Goal: Navigation & Orientation: Understand site structure

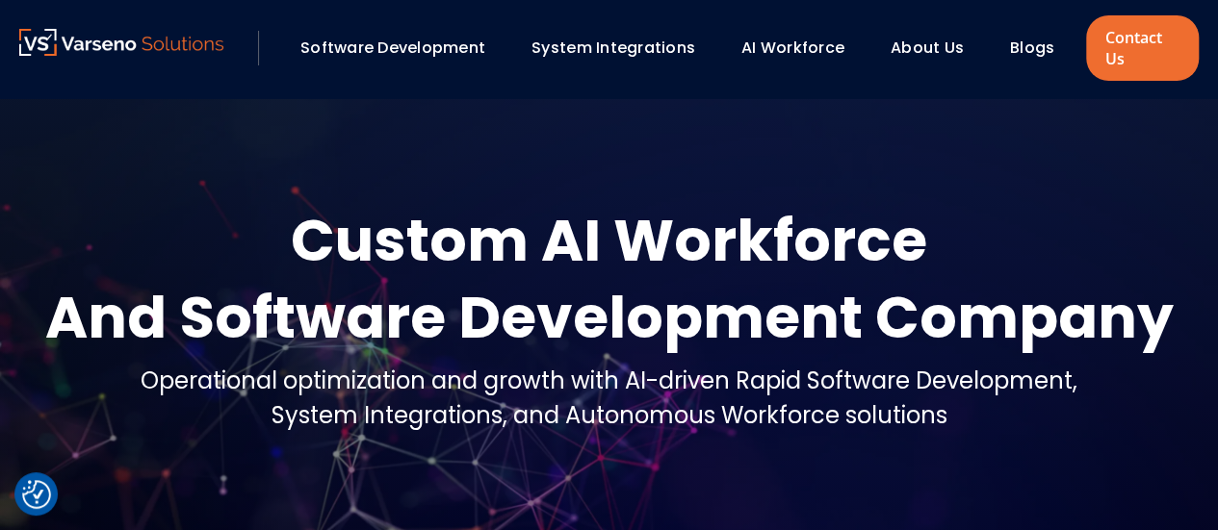
click at [789, 42] on link "AI Workforce" at bounding box center [792, 48] width 103 height 22
click at [816, 48] on link "AI Workforce" at bounding box center [792, 48] width 103 height 22
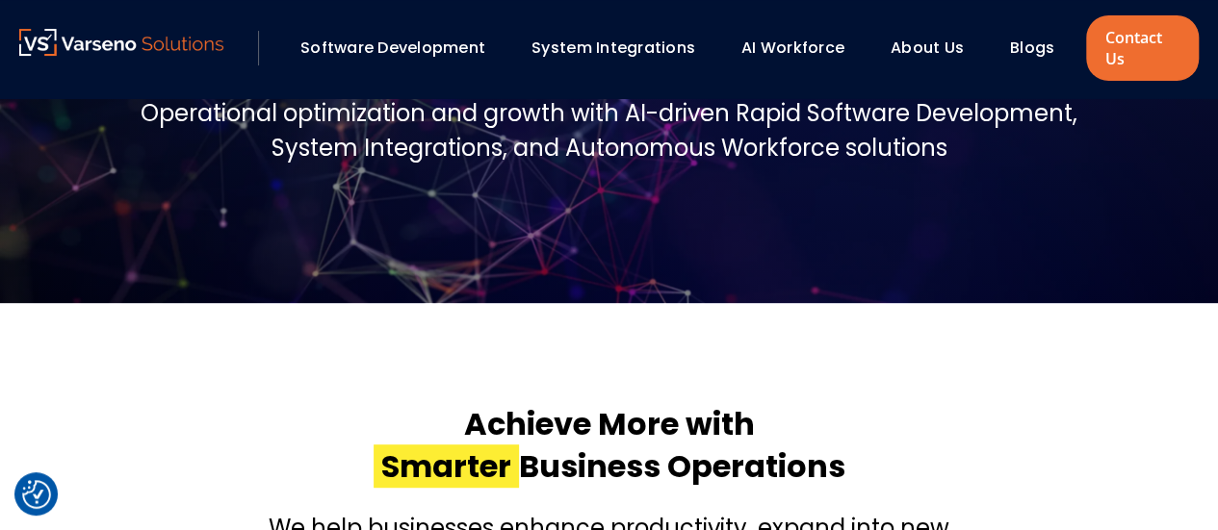
scroll to position [578, 0]
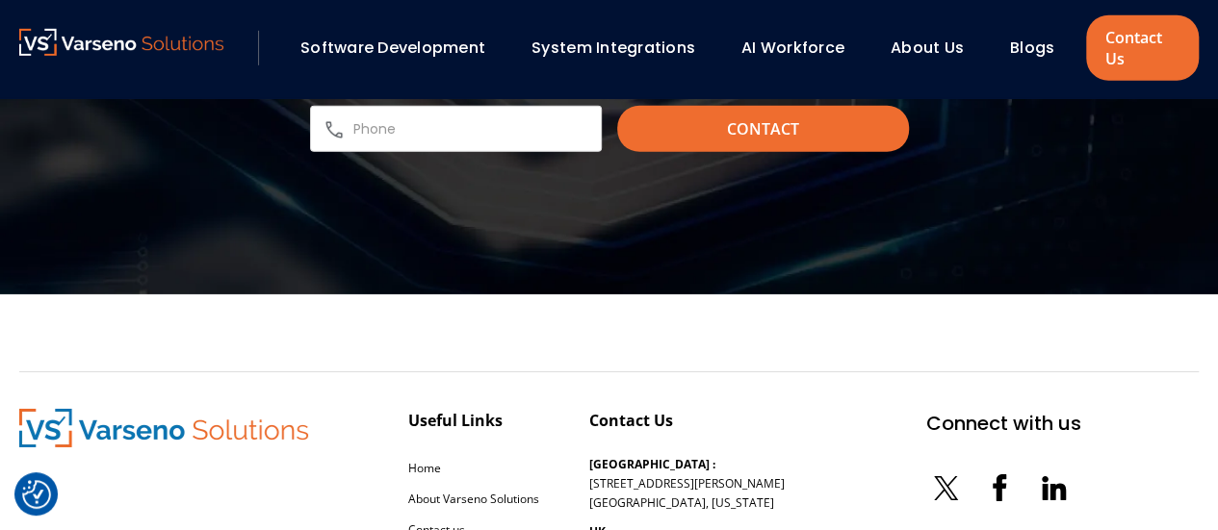
scroll to position [3020, 0]
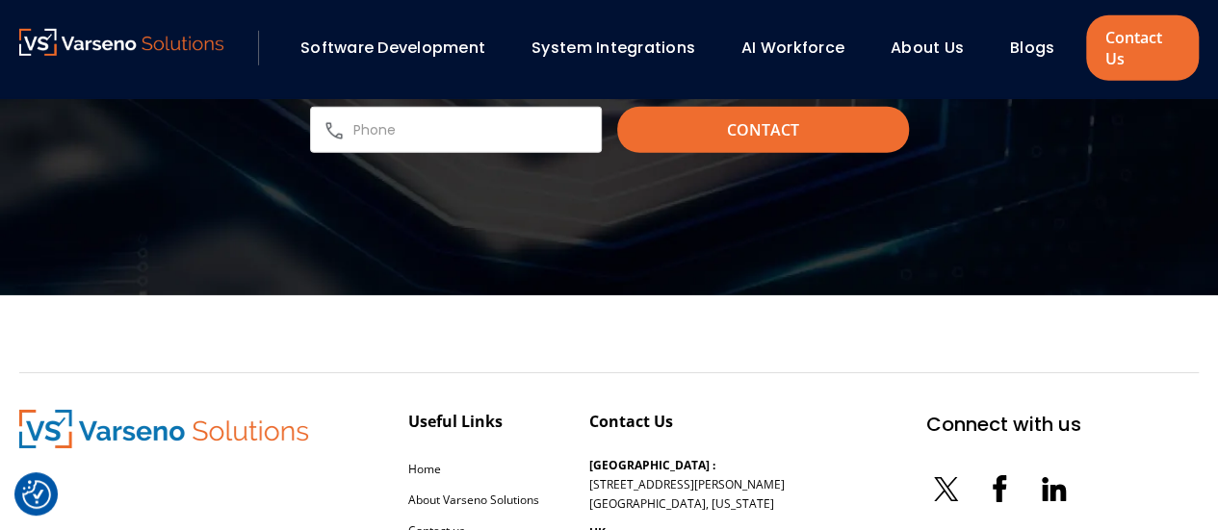
click at [481, 41] on link "Software Development" at bounding box center [392, 48] width 185 height 22
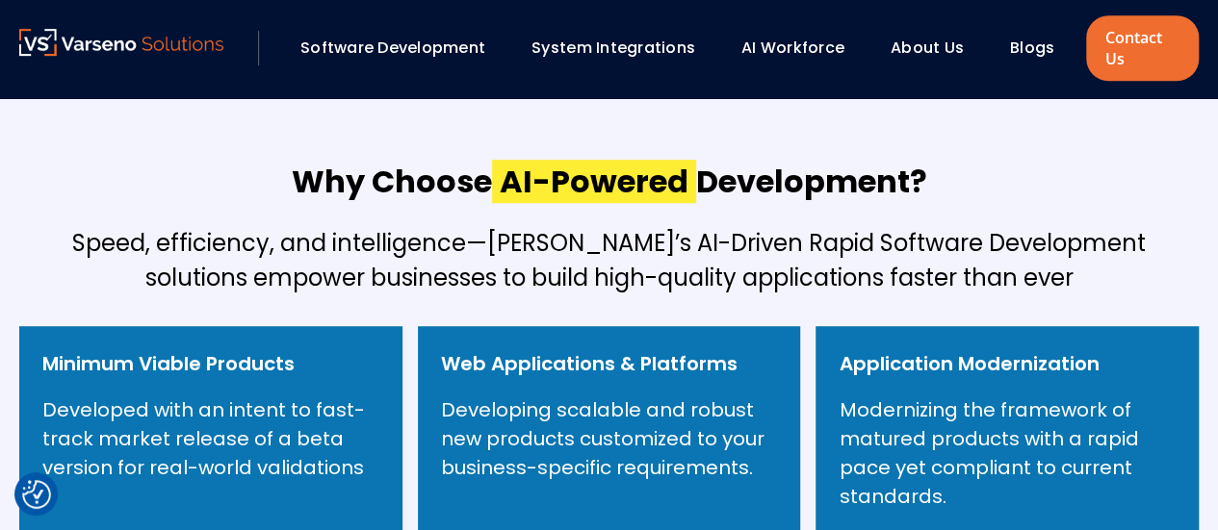
scroll to position [674, 0]
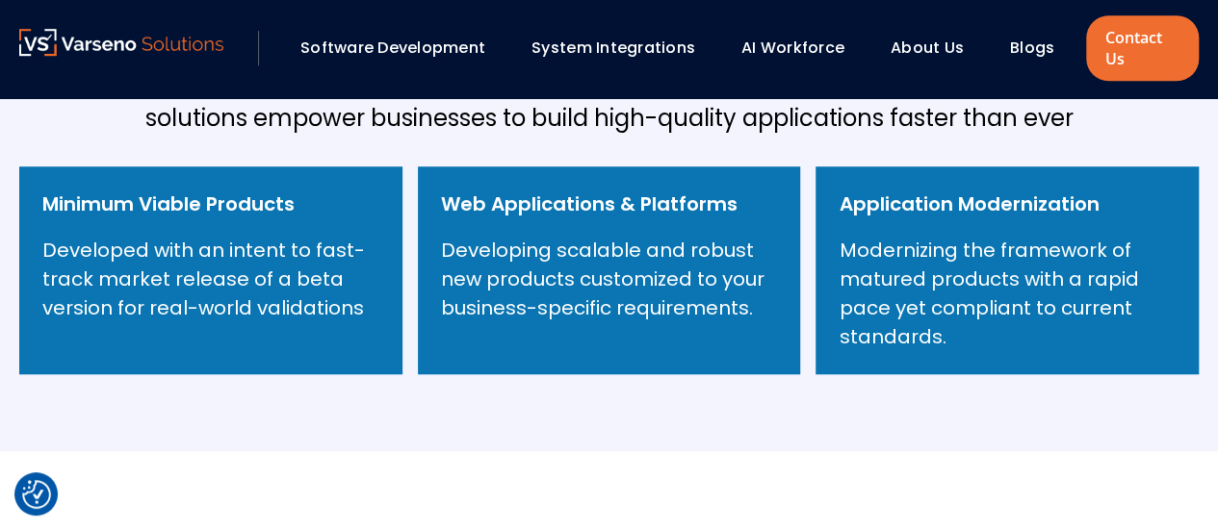
click at [647, 50] on link "System Integrations" at bounding box center [613, 48] width 164 height 22
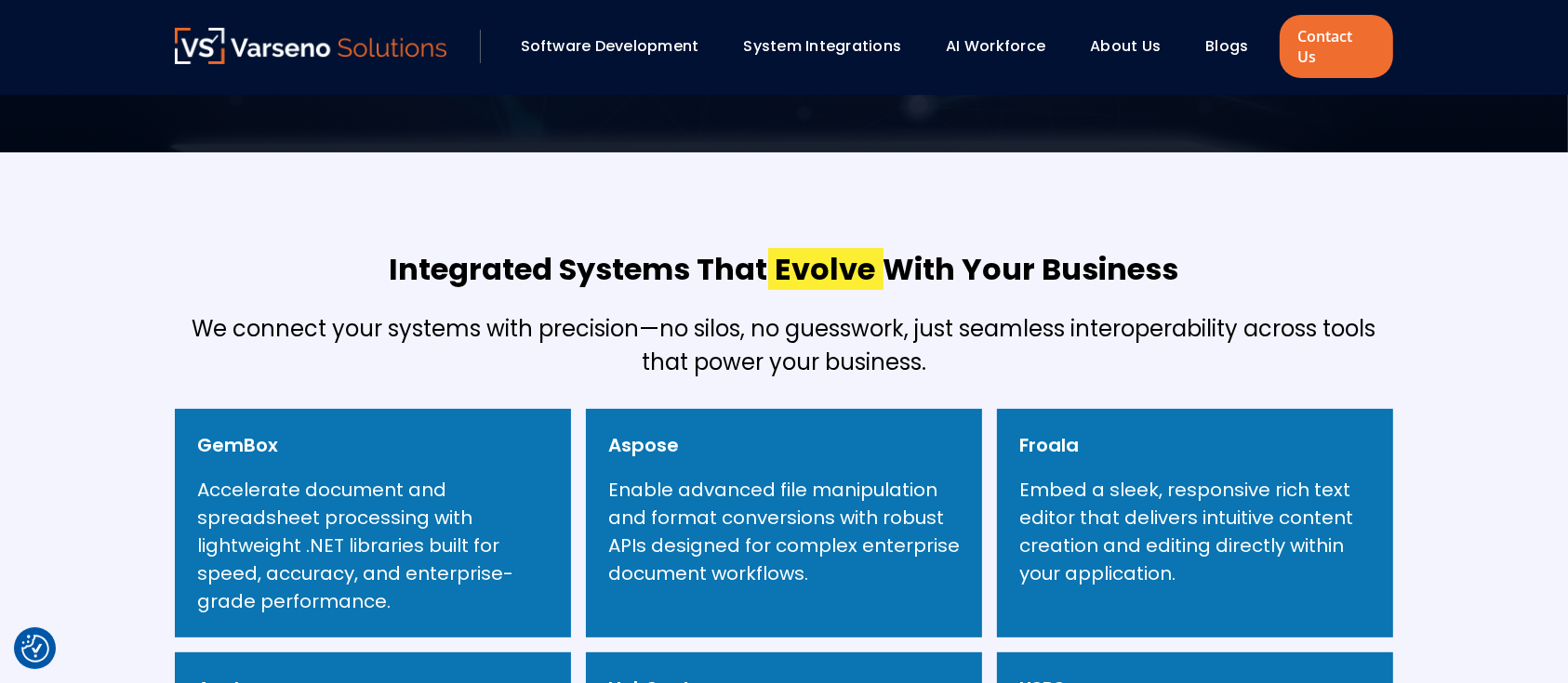
scroll to position [551, 0]
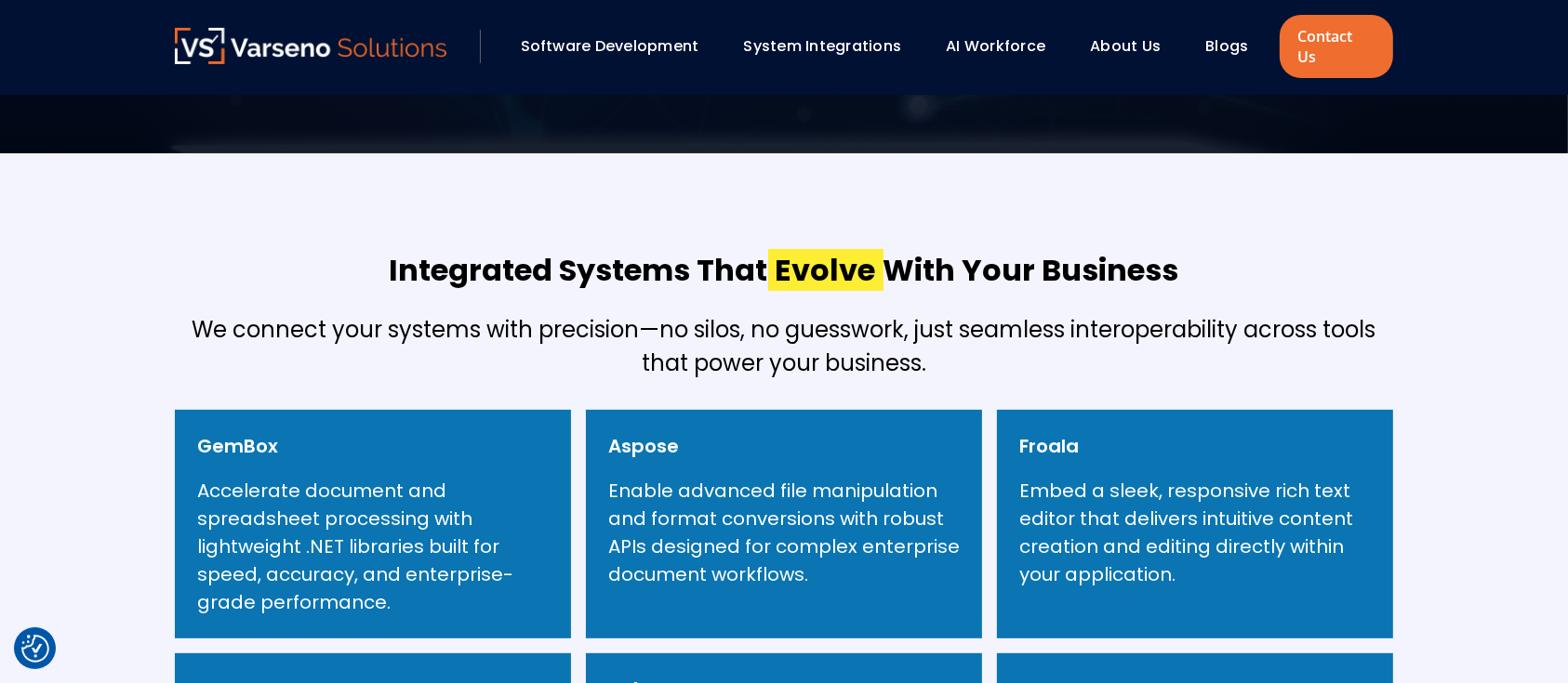
click at [1162, 33] on div "About Us" at bounding box center [1134, 46] width 106 height 32
click at [1139, 36] on link "About Us" at bounding box center [1125, 46] width 71 height 21
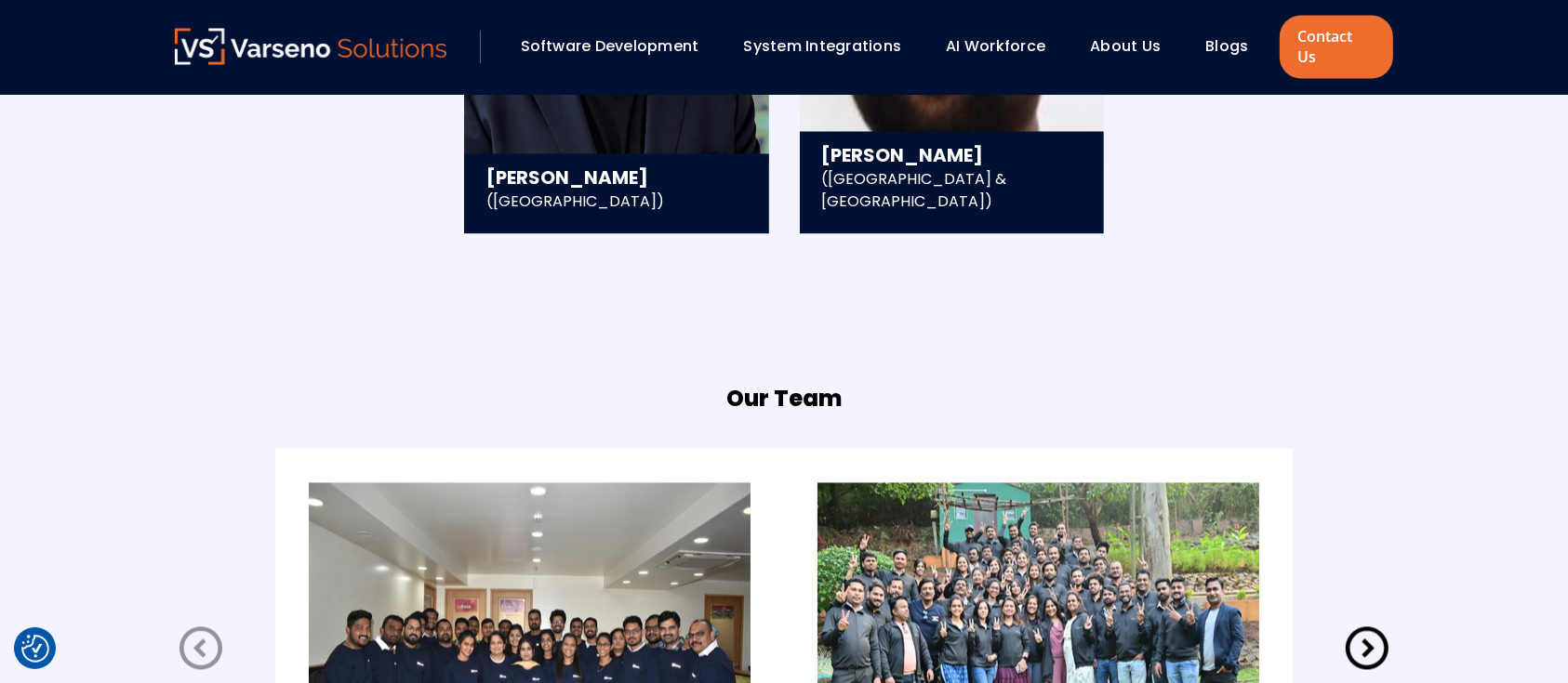
scroll to position [3884, 0]
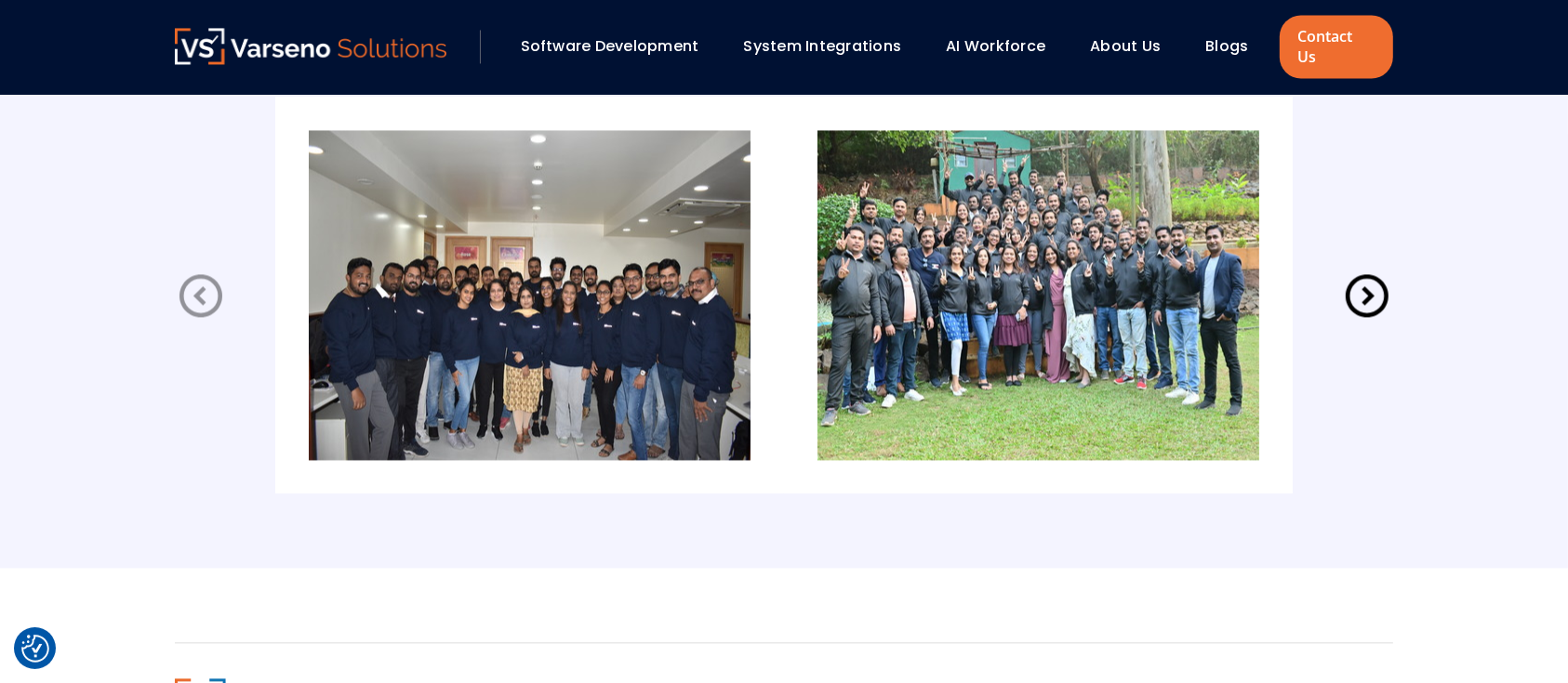
click at [1367, 278] on icon at bounding box center [1367, 296] width 43 height 43
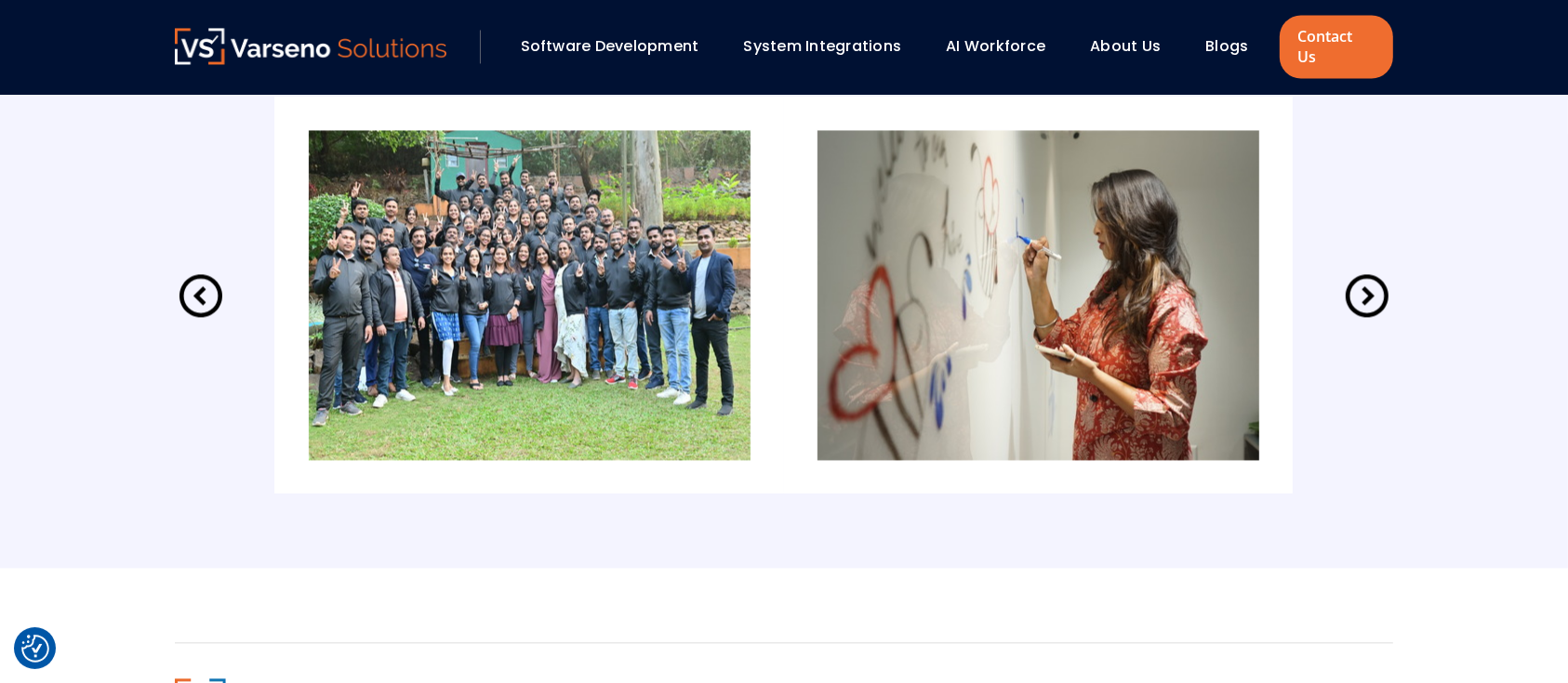
click at [1365, 279] on icon at bounding box center [1367, 296] width 43 height 43
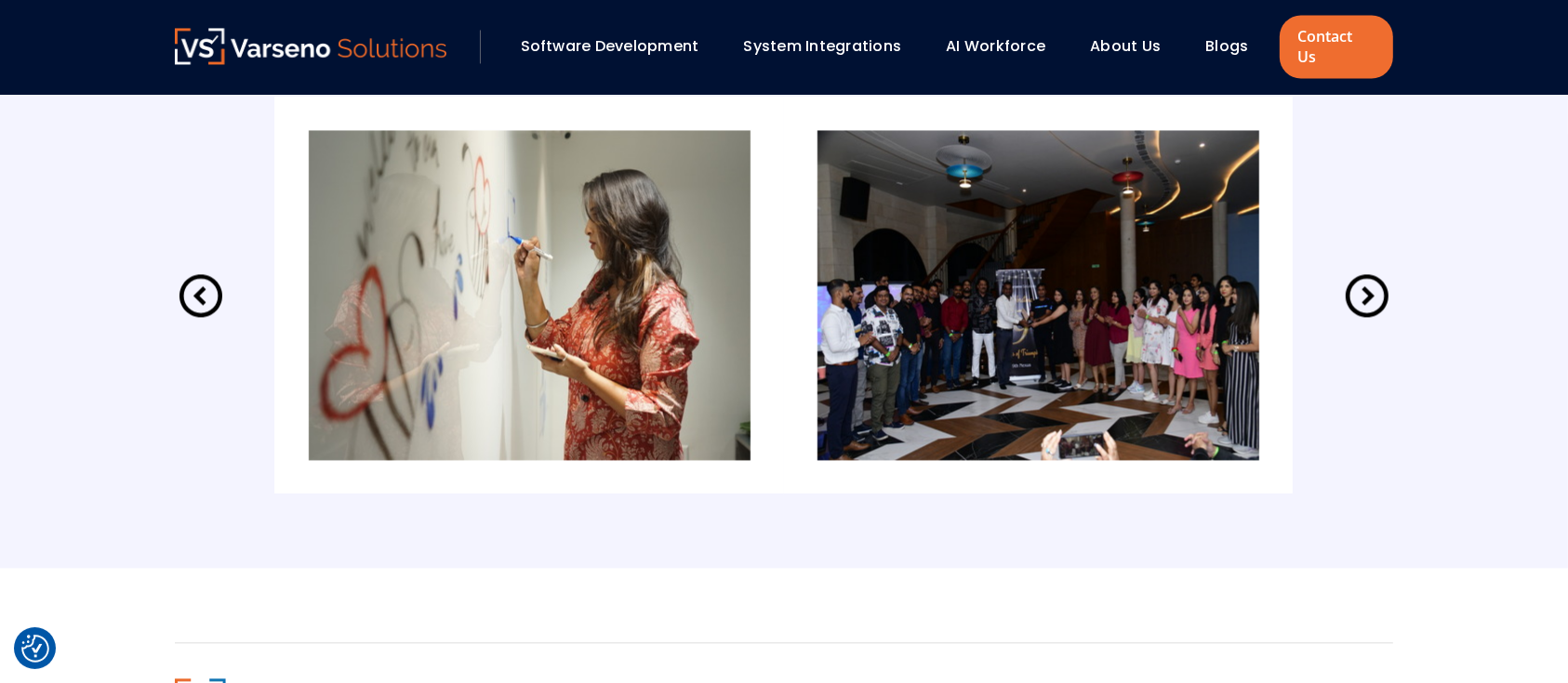
click at [1365, 279] on icon at bounding box center [1367, 296] width 43 height 43
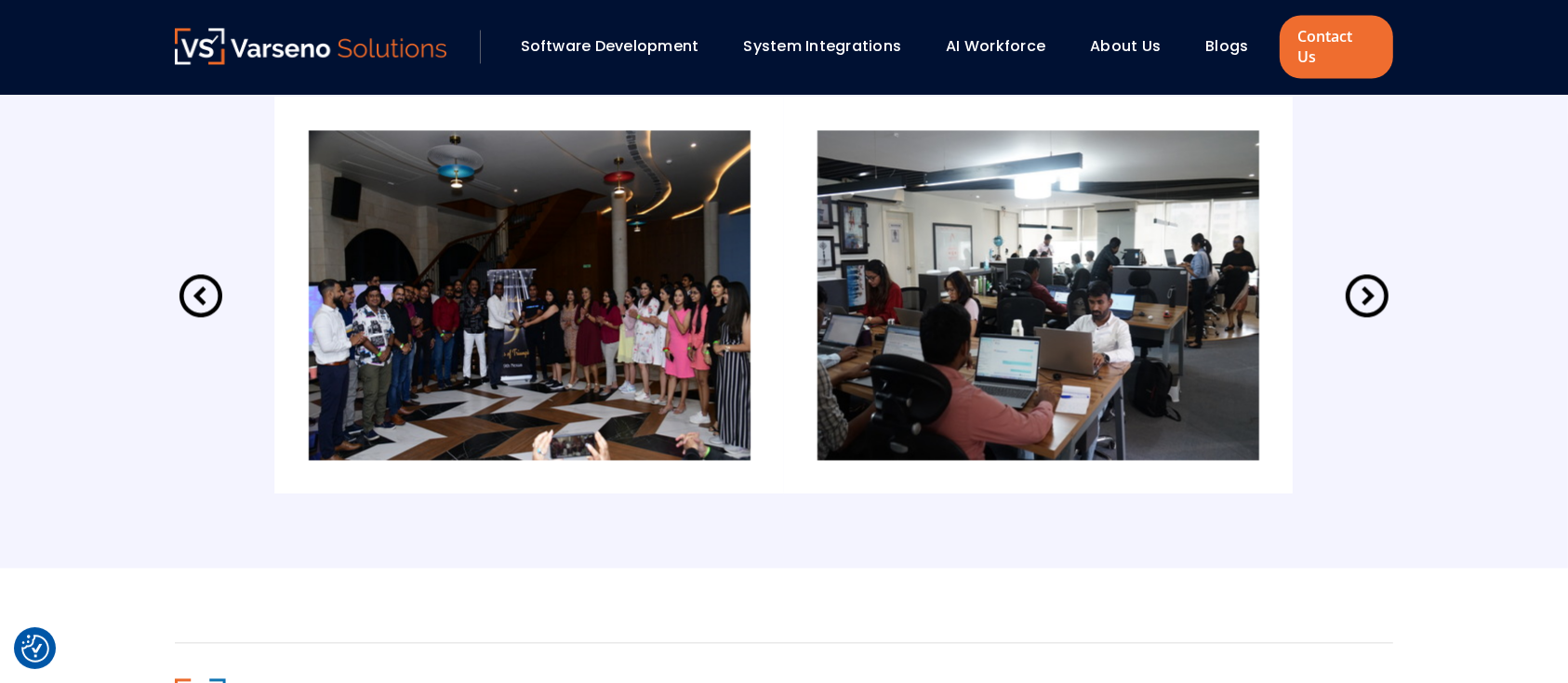
click at [1365, 279] on icon at bounding box center [1367, 296] width 43 height 43
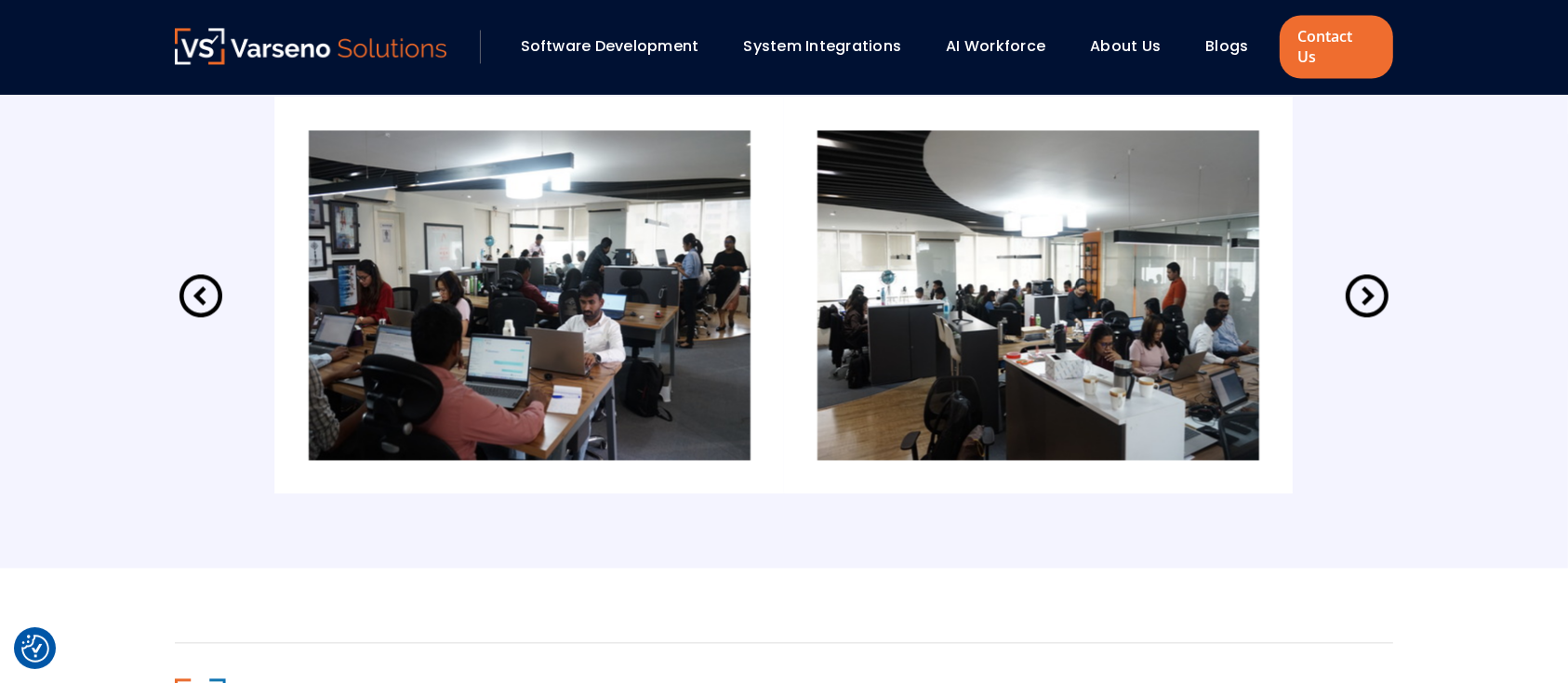
click at [1365, 279] on icon at bounding box center [1367, 296] width 43 height 43
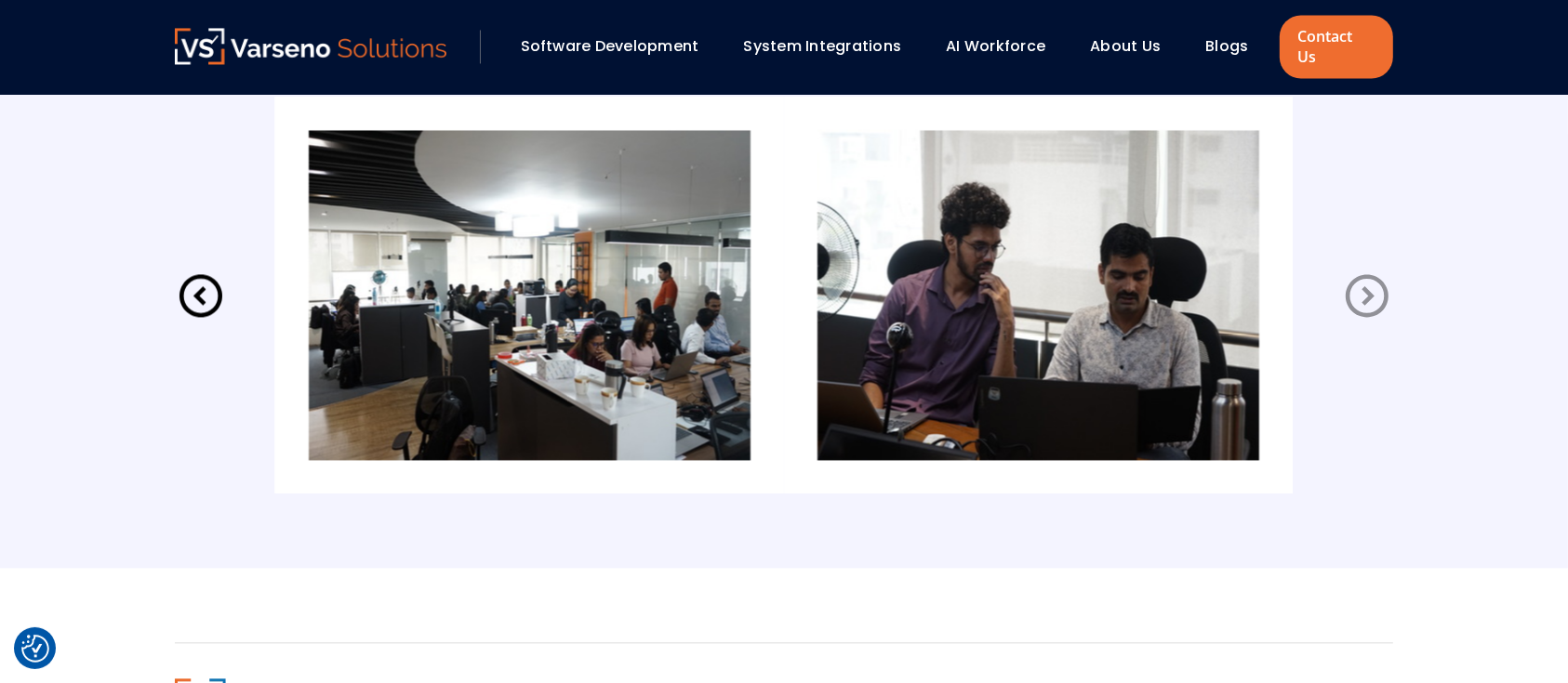
click at [1365, 279] on icon at bounding box center [1367, 296] width 43 height 43
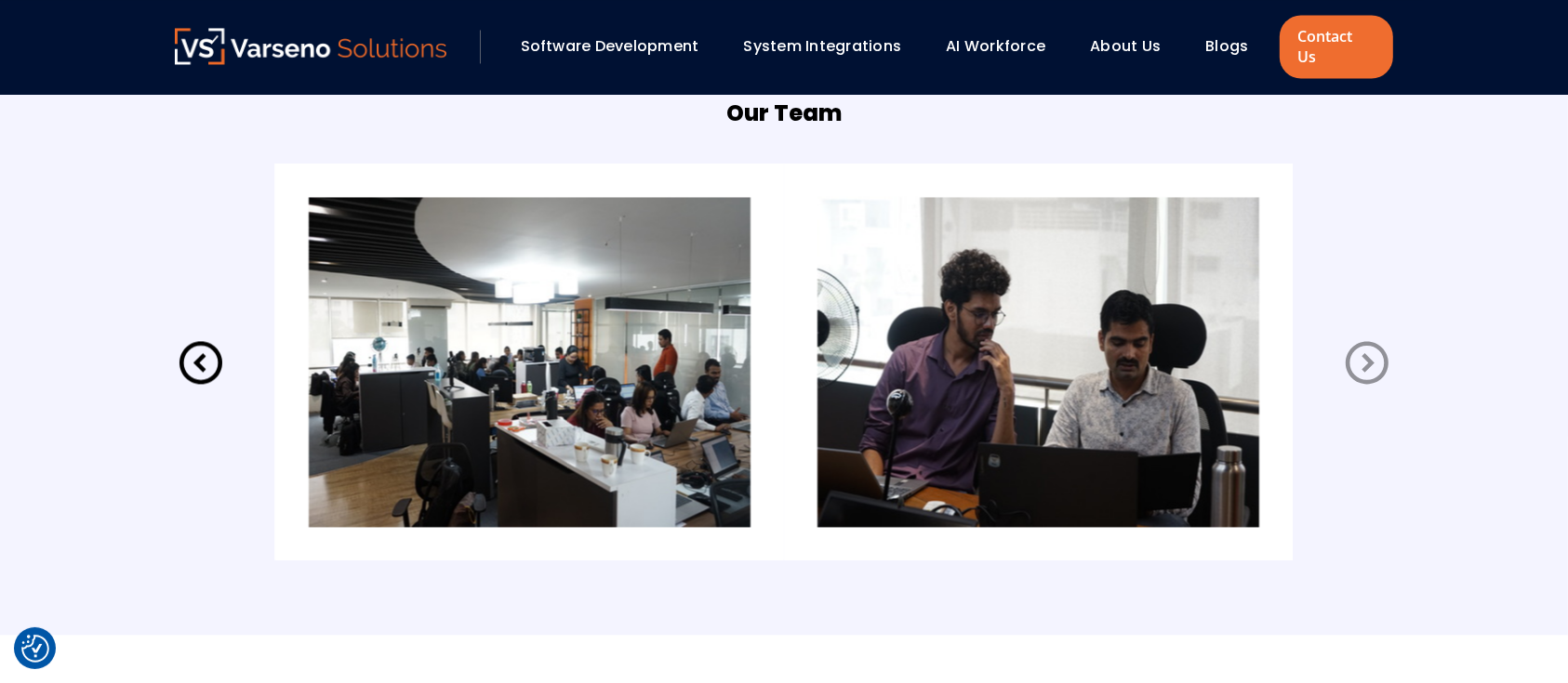
scroll to position [3388, 0]
